Goal: Task Accomplishment & Management: Use online tool/utility

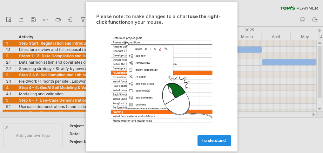
click at [208, 139] on span "I understand" at bounding box center [214, 140] width 23 height 5
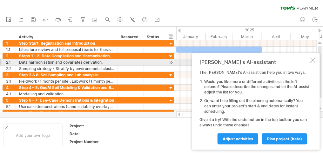
click at [311, 60] on div at bounding box center [312, 60] width 5 height 5
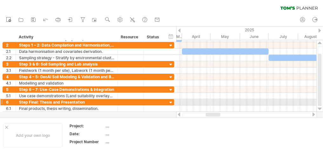
drag, startPoint x: 205, startPoint y: 114, endPoint x: 213, endPoint y: 104, distance: 13.1
click at [213, 104] on div "Trying to reach [DOMAIN_NAME] Connected again... 0% clear filter new 1" at bounding box center [161, 76] width 323 height 153
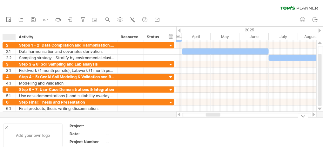
click at [7, 127] on div at bounding box center [6, 127] width 3 height 3
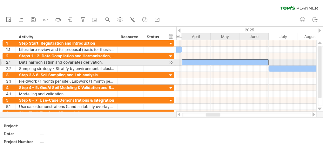
click at [188, 61] on div at bounding box center [225, 62] width 87 height 6
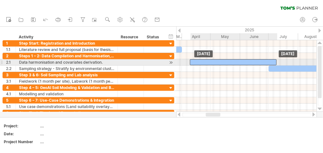
drag, startPoint x: 190, startPoint y: 63, endPoint x: 199, endPoint y: 63, distance: 8.3
click at [199, 63] on div at bounding box center [233, 62] width 87 height 6
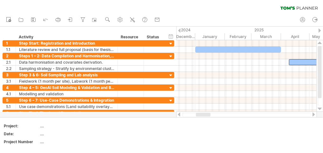
drag, startPoint x: 213, startPoint y: 116, endPoint x: 203, endPoint y: 115, distance: 9.9
click at [203, 115] on div at bounding box center [203, 115] width 15 height 4
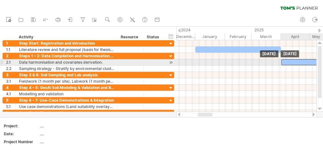
drag, startPoint x: 300, startPoint y: 60, endPoint x: 292, endPoint y: 59, distance: 7.6
click at [292, 59] on div at bounding box center [324, 62] width 87 height 6
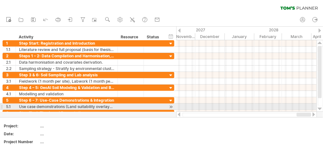
drag, startPoint x: 204, startPoint y: 115, endPoint x: 305, endPoint y: 107, distance: 101.0
click at [310, 108] on div "Trying to reach [DOMAIN_NAME] Connected again... 0% clear filter new 1" at bounding box center [161, 76] width 323 height 153
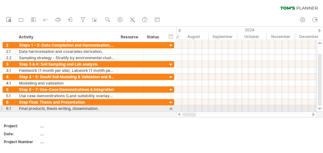
drag, startPoint x: 292, startPoint y: 115, endPoint x: 175, endPoint y: 111, distance: 117.2
click at [176, 112] on div "Trying to reach [DOMAIN_NAME] Connected again... 0% clear filter new 1" at bounding box center [161, 76] width 323 height 153
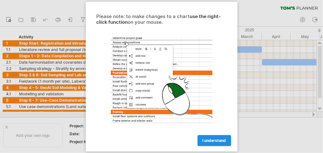
click at [210, 141] on span "I understand" at bounding box center [214, 140] width 23 height 5
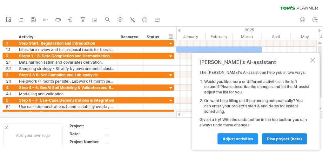
click at [285, 138] on span "plan project (beta)" at bounding box center [284, 139] width 35 height 5
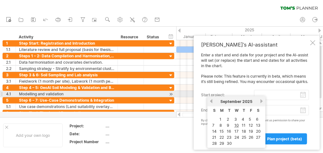
click at [275, 97] on input "start project:" at bounding box center [281, 95] width 55 height 10
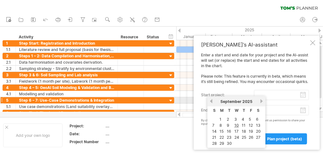
click at [259, 102] on link "next" at bounding box center [261, 101] width 5 height 5
click at [241, 118] on link "1" at bounding box center [241, 119] width 3 height 6
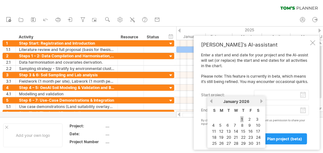
type input "********"
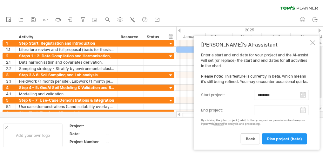
click at [303, 112] on body "progress(100%) Trying to reach [DOMAIN_NAME] Connected again... 0% clear filter…" at bounding box center [161, 77] width 323 height 155
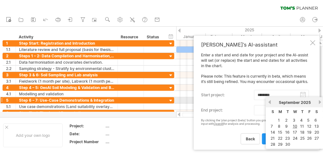
click at [318, 103] on link "next" at bounding box center [319, 102] width 5 height 5
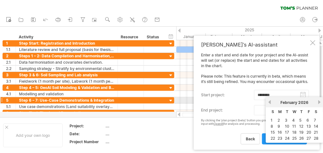
click at [318, 103] on link "next" at bounding box center [319, 102] width 5 height 5
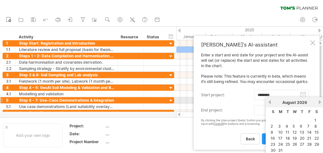
click at [318, 103] on link "next" at bounding box center [319, 102] width 5 height 5
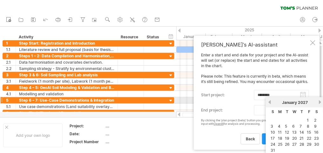
click at [318, 103] on link "next" at bounding box center [319, 102] width 5 height 5
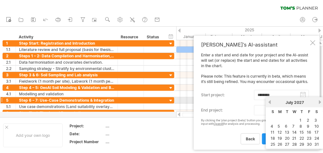
click at [318, 103] on link "next" at bounding box center [319, 102] width 5 height 5
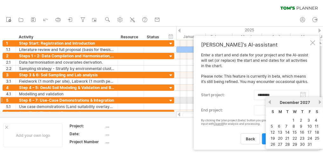
click at [318, 103] on link "next" at bounding box center [319, 102] width 5 height 5
click at [268, 103] on link "previous" at bounding box center [269, 102] width 5 height 5
click at [321, 102] on link "next" at bounding box center [319, 102] width 5 height 5
click at [319, 102] on link "next" at bounding box center [319, 102] width 5 height 5
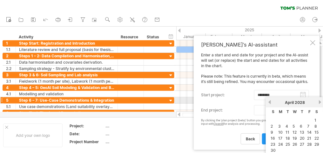
click at [319, 102] on link "next" at bounding box center [319, 102] width 5 height 5
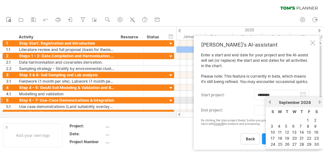
click at [319, 102] on link "next" at bounding box center [319, 102] width 5 height 5
click at [273, 148] on link "31" at bounding box center [273, 151] width 6 height 6
type input "********"
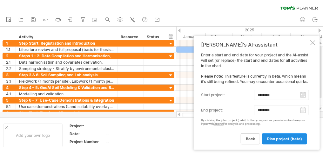
click at [280, 138] on span "plan project (beta)" at bounding box center [284, 139] width 35 height 5
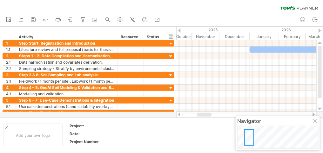
click at [250, 138] on div at bounding box center [249, 138] width 10 height 17
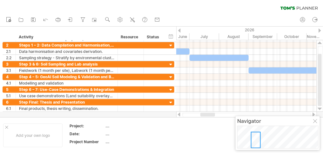
drag, startPoint x: 247, startPoint y: 138, endPoint x: 259, endPoint y: 135, distance: 12.8
click at [253, 141] on div at bounding box center [256, 140] width 10 height 17
click at [315, 122] on div at bounding box center [315, 121] width 5 height 5
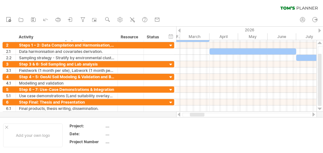
drag, startPoint x: 212, startPoint y: 114, endPoint x: 202, endPoint y: 112, distance: 10.3
click at [202, 112] on div at bounding box center [246, 115] width 141 height 6
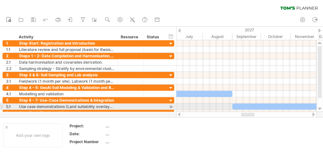
drag, startPoint x: 205, startPoint y: 114, endPoint x: 257, endPoint y: 91, distance: 56.6
click at [250, 109] on div "Trying to reach [DOMAIN_NAME] Connected again... 0% clear filter new 1" at bounding box center [161, 76] width 323 height 153
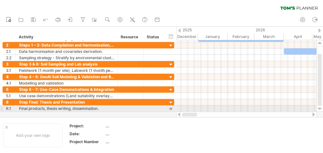
drag, startPoint x: 243, startPoint y: 114, endPoint x: 177, endPoint y: 112, distance: 65.7
click at [177, 112] on div at bounding box center [246, 115] width 141 height 6
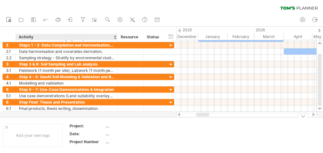
click at [108, 126] on div "...." at bounding box center [132, 125] width 53 height 5
click at [109, 127] on div "...." at bounding box center [132, 125] width 53 height 5
type input "**********"
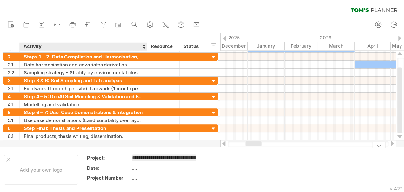
scroll to position [0, 100]
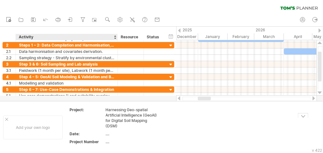
click at [108, 135] on div "...." at bounding box center [132, 133] width 53 height 5
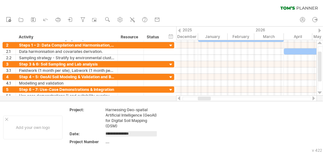
type input "**********"
click at [116, 141] on div "...." at bounding box center [132, 141] width 53 height 5
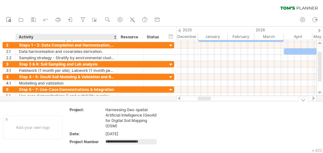
type input "**********"
click at [204, 131] on td at bounding box center [188, 127] width 50 height 41
click at [33, 128] on div "Add your own logo" at bounding box center [32, 128] width 59 height 24
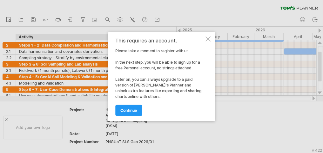
click at [209, 37] on div at bounding box center [207, 39] width 5 height 5
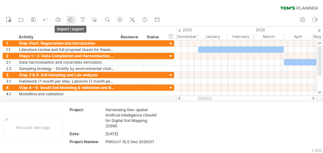
click at [70, 19] on icon at bounding box center [69, 20] width 2 height 2
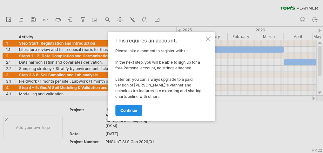
click at [133, 111] on span "continue" at bounding box center [128, 110] width 17 height 5
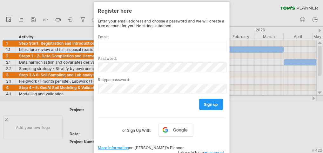
click at [70, 8] on div at bounding box center [161, 76] width 323 height 153
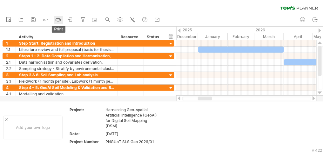
click at [59, 20] on rect at bounding box center [58, 21] width 2 height 2
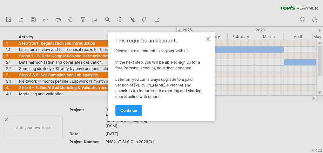
click at [208, 38] on div at bounding box center [207, 39] width 5 height 5
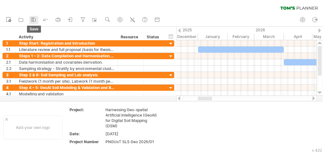
click at [35, 19] on icon at bounding box center [33, 20] width 6 height 6
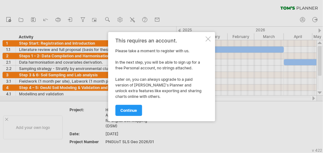
click at [208, 39] on div at bounding box center [207, 39] width 5 height 5
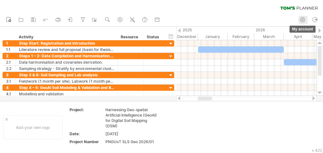
click at [304, 21] on circle at bounding box center [302, 19] width 5 height 5
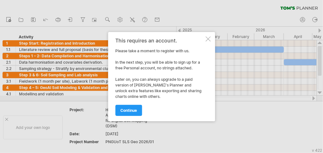
click at [208, 38] on div at bounding box center [207, 39] width 5 height 5
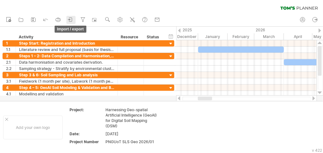
click at [69, 18] on icon at bounding box center [70, 20] width 6 height 6
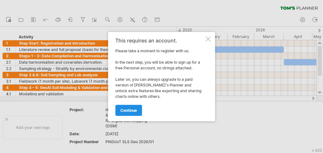
click at [134, 111] on span "continue" at bounding box center [128, 110] width 17 height 5
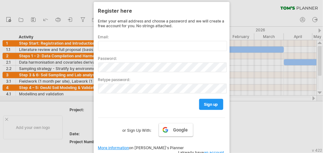
click at [172, 127] on link "Google" at bounding box center [176, 129] width 34 height 13
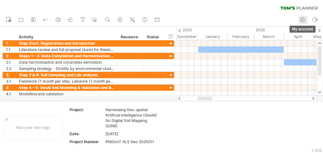
click at [302, 20] on icon at bounding box center [302, 20] width 3 height 1
type input "**********"
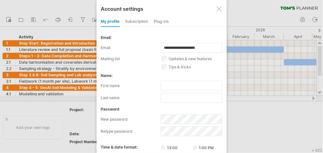
click at [167, 57] on label "updates & new features" at bounding box center [196, 59] width 68 height 5
click at [139, 21] on div "subscription" at bounding box center [136, 22] width 23 height 10
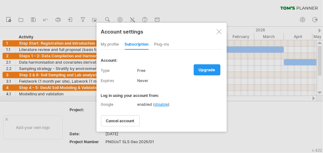
click at [113, 45] on div "my profile" at bounding box center [110, 45] width 18 height 10
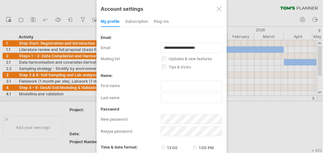
click at [159, 23] on div "Plug-ins" at bounding box center [161, 22] width 15 height 10
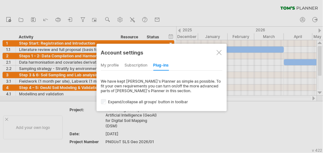
click at [106, 66] on div "my profile" at bounding box center [110, 66] width 18 height 10
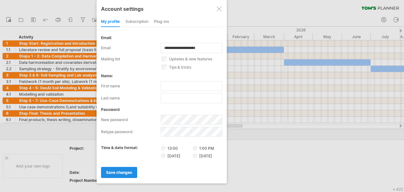
click at [116, 153] on span "save changes" at bounding box center [119, 172] width 26 height 5
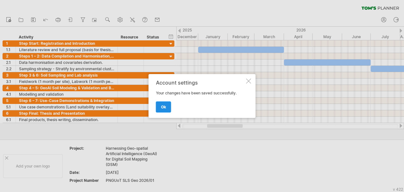
click at [167, 106] on link "ok" at bounding box center [163, 106] width 15 height 11
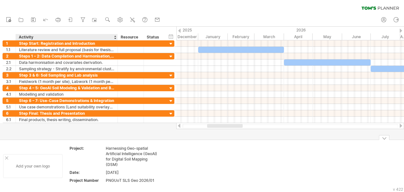
click at [30, 153] on div "Add your own logo" at bounding box center [32, 166] width 59 height 24
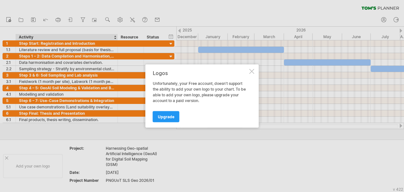
click at [250, 72] on div at bounding box center [251, 71] width 5 height 5
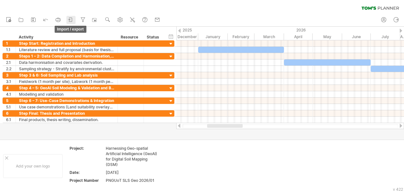
click at [71, 19] on icon at bounding box center [70, 20] width 6 height 6
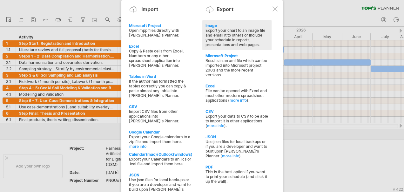
click at [215, 39] on div "Export your chart to an image file and email it to others or include your sched…" at bounding box center [236, 37] width 63 height 19
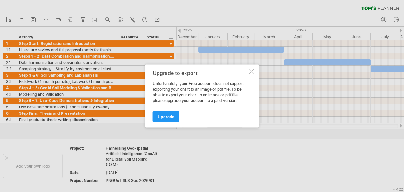
click at [249, 72] on div at bounding box center [251, 71] width 5 height 5
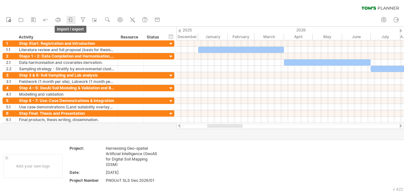
click at [70, 20] on icon at bounding box center [70, 20] width 6 height 6
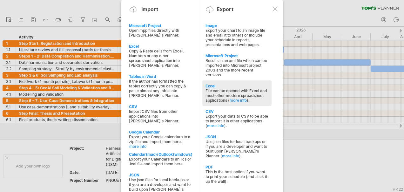
click at [223, 95] on div "File can be opened with Excel and most other modern spreadsheet applications ( …" at bounding box center [236, 95] width 63 height 14
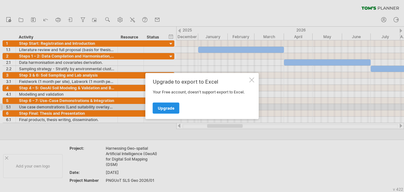
click at [170, 104] on link "Upgrade" at bounding box center [166, 108] width 27 height 11
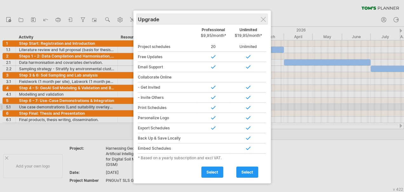
click at [263, 17] on div "Upgrade" at bounding box center [202, 18] width 129 height 11
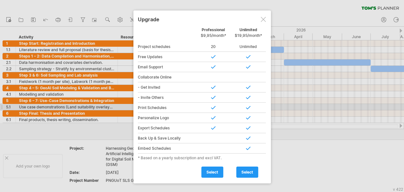
click at [262, 18] on div at bounding box center [263, 19] width 5 height 5
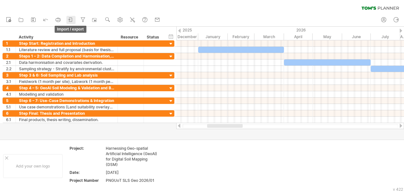
click at [70, 19] on icon at bounding box center [69, 20] width 2 height 2
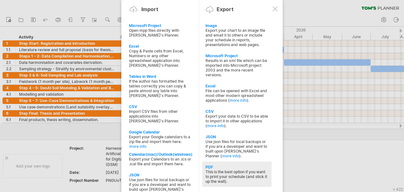
click at [219, 153] on div "This is the best option if you want to print your schedule (and stick it up the…" at bounding box center [236, 176] width 63 height 14
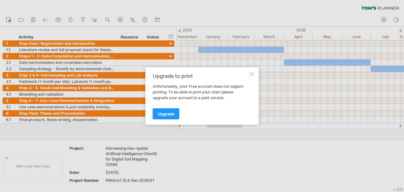
click at [253, 73] on div at bounding box center [251, 74] width 5 height 5
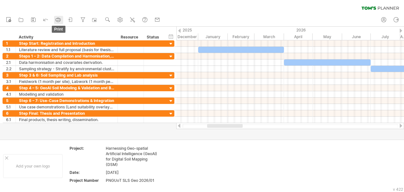
click at [57, 19] on icon at bounding box center [58, 20] width 6 height 6
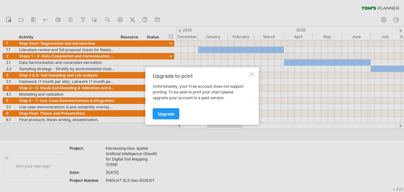
click at [250, 74] on div at bounding box center [251, 74] width 5 height 5
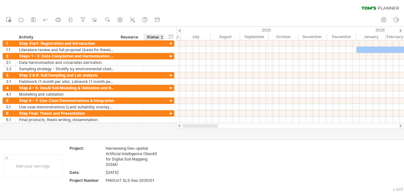
drag, startPoint x: 218, startPoint y: 126, endPoint x: 164, endPoint y: 124, distance: 54.3
click at [164, 124] on div "Trying to reach [DOMAIN_NAME] Connected again... 0% clear filter new 1" at bounding box center [202, 96] width 404 height 192
click at [323, 19] on circle at bounding box center [384, 19] width 2 height 2
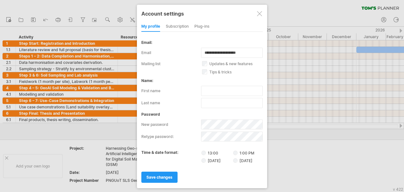
click at [259, 14] on div at bounding box center [259, 13] width 5 height 5
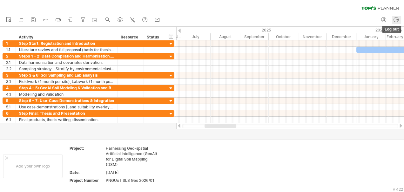
click at [323, 20] on icon at bounding box center [396, 20] width 6 height 6
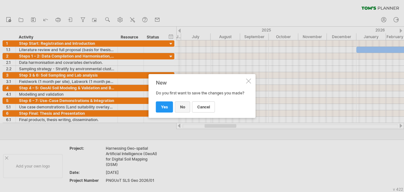
click at [180, 109] on span "no" at bounding box center [182, 106] width 5 height 5
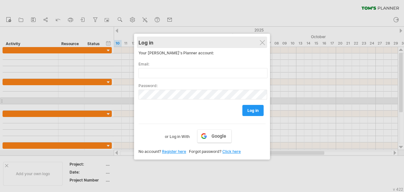
click at [257, 43] on div "Log in" at bounding box center [201, 42] width 127 height 11
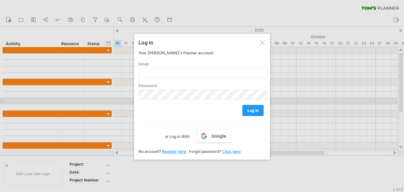
click at [262, 42] on div at bounding box center [262, 42] width 5 height 5
